Goal: Information Seeking & Learning: Learn about a topic

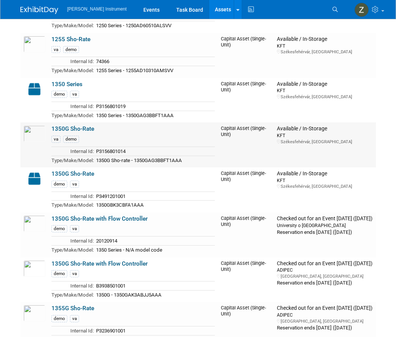
scroll to position [227, 0]
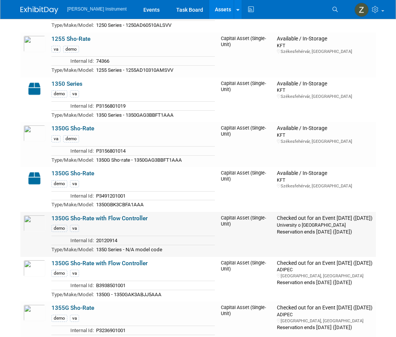
click at [65, 218] on link "1350G Sho-Rate with Flow Controller" at bounding box center [99, 218] width 96 height 7
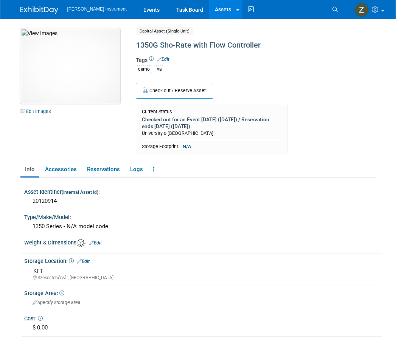
click at [65, 69] on img at bounding box center [70, 66] width 100 height 76
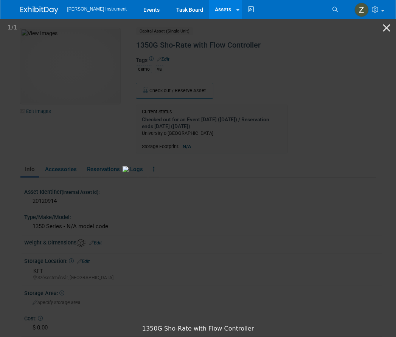
click at [195, 172] on img at bounding box center [197, 169] width 151 height 6
click at [251, 302] on picture at bounding box center [198, 169] width 396 height 303
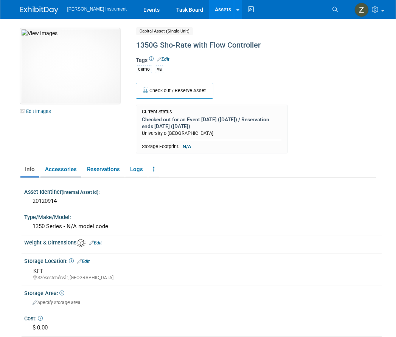
click at [63, 171] on link "Accessories" at bounding box center [60, 169] width 40 height 13
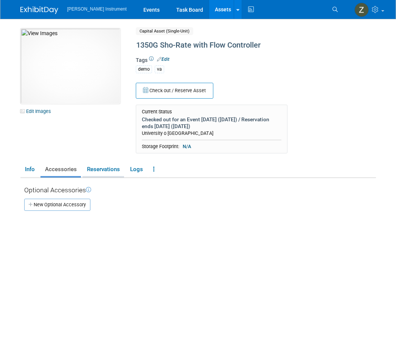
click at [111, 168] on link "Reservations" at bounding box center [103, 169] width 42 height 13
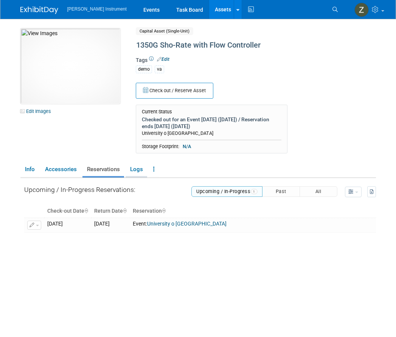
click at [136, 172] on link "Logs" at bounding box center [136, 169] width 22 height 13
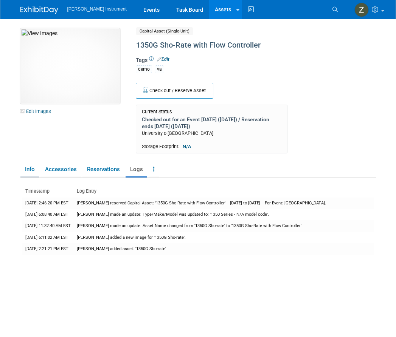
click at [29, 168] on link "Info" at bounding box center [29, 169] width 19 height 13
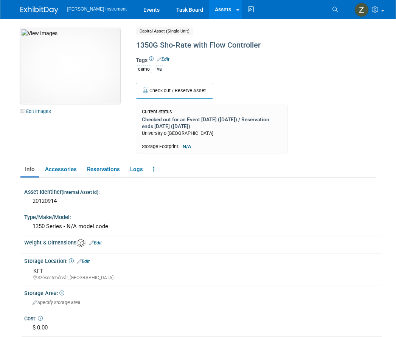
click at [45, 63] on img at bounding box center [70, 66] width 100 height 76
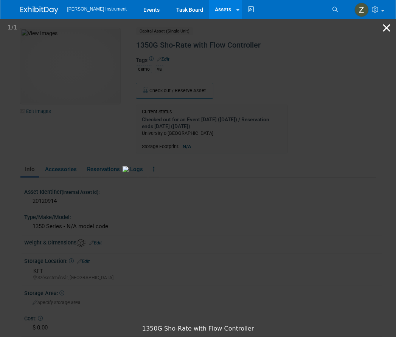
click at [385, 29] on button "Close gallery" at bounding box center [386, 28] width 19 height 18
